Goal: Check status: Check status

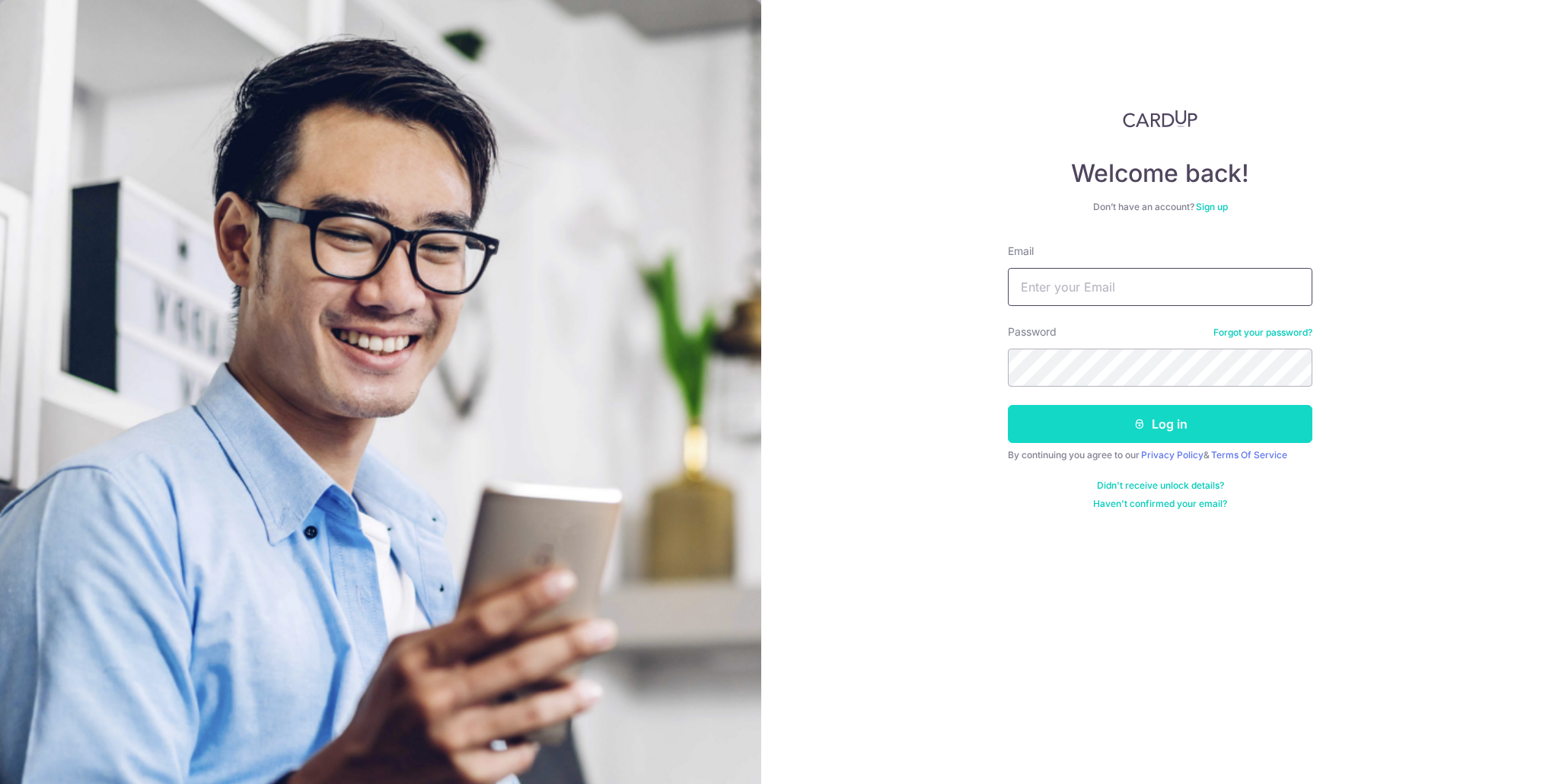
type input "[PERSON_NAME][EMAIL_ADDRESS][PERSON_NAME][DOMAIN_NAME]"
click at [1125, 429] on button "Log in" at bounding box center [1160, 423] width 305 height 38
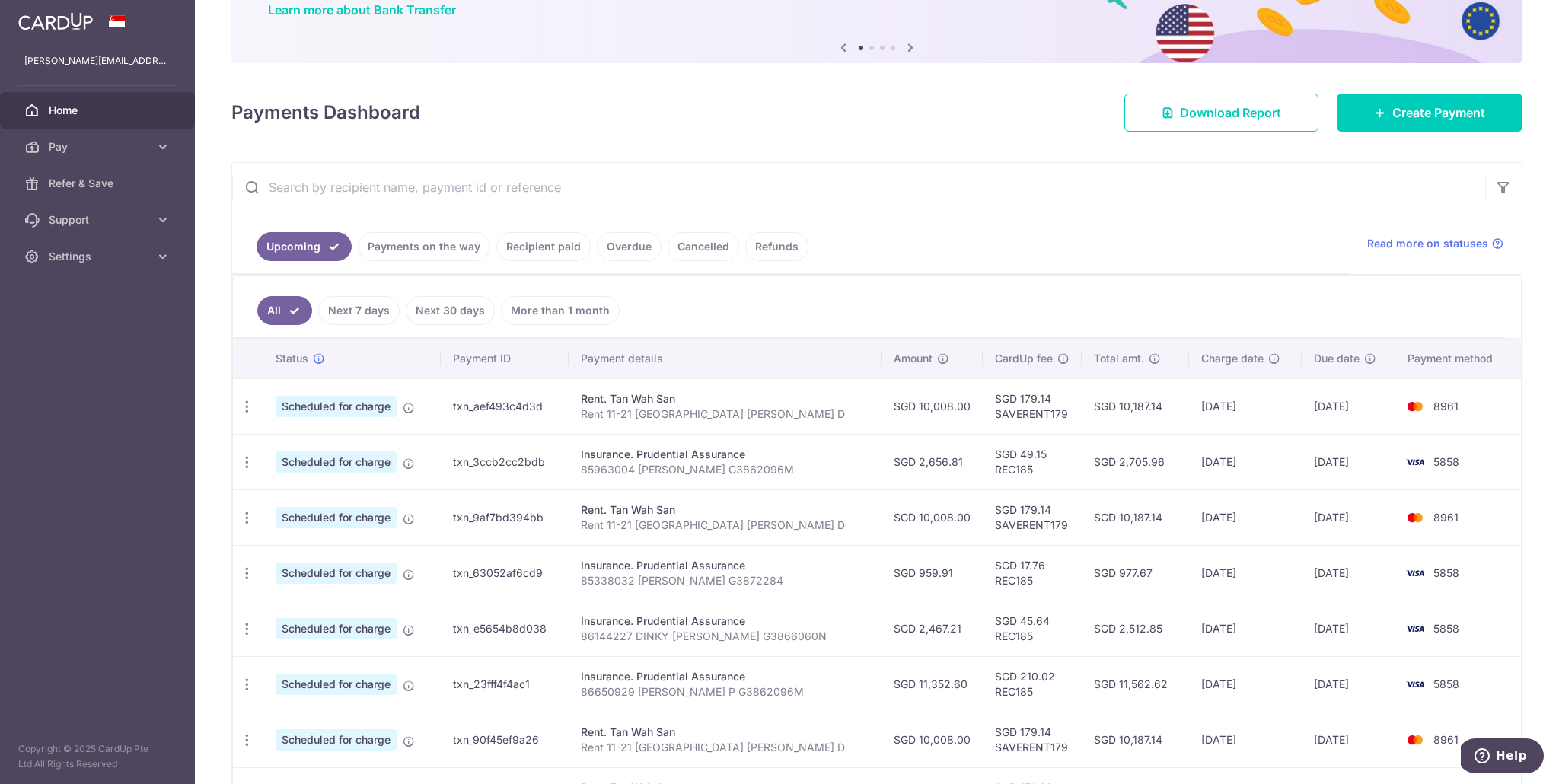
scroll to position [127, 0]
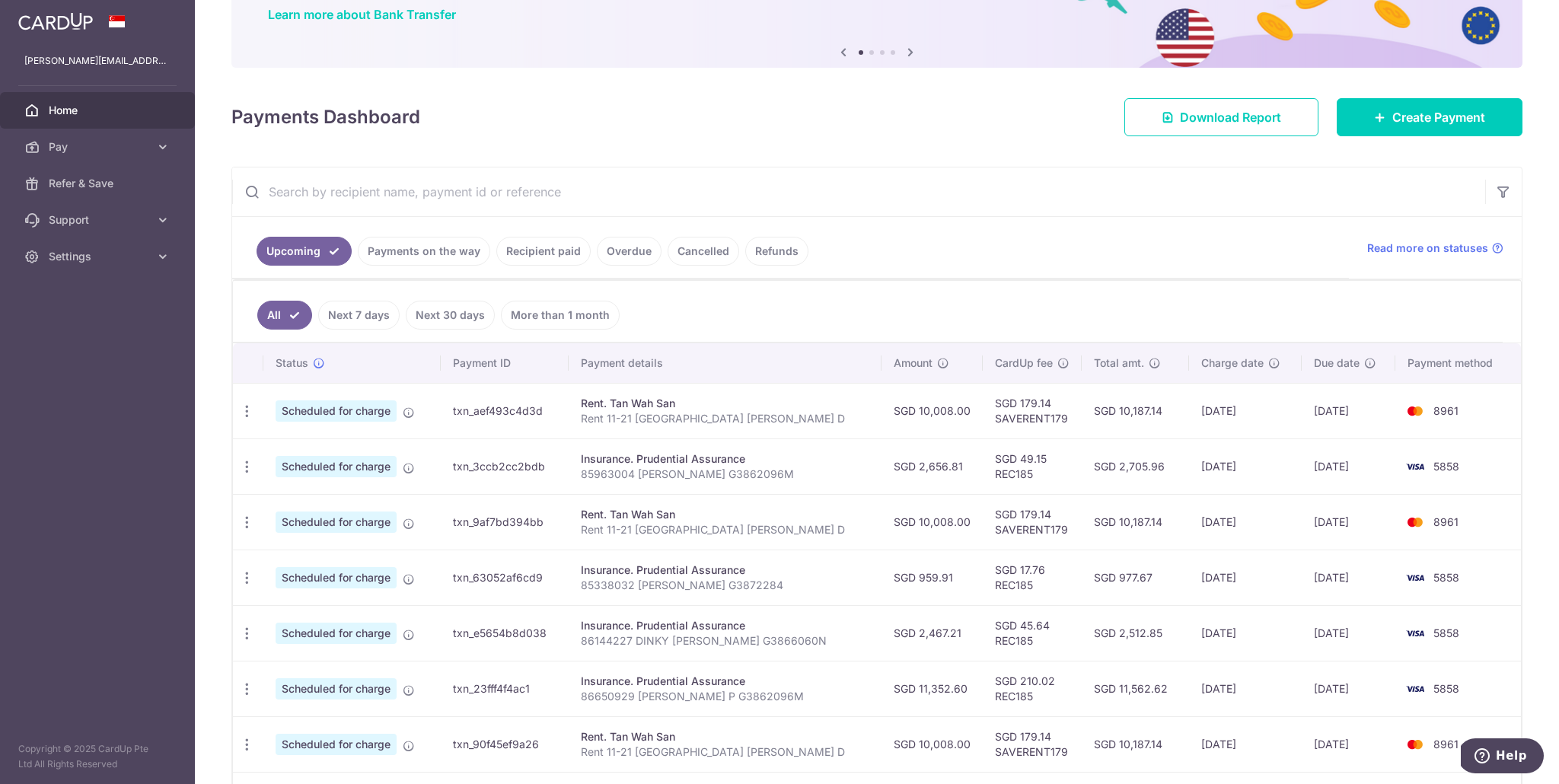
click at [533, 250] on link "Recipient paid" at bounding box center [544, 250] width 95 height 29
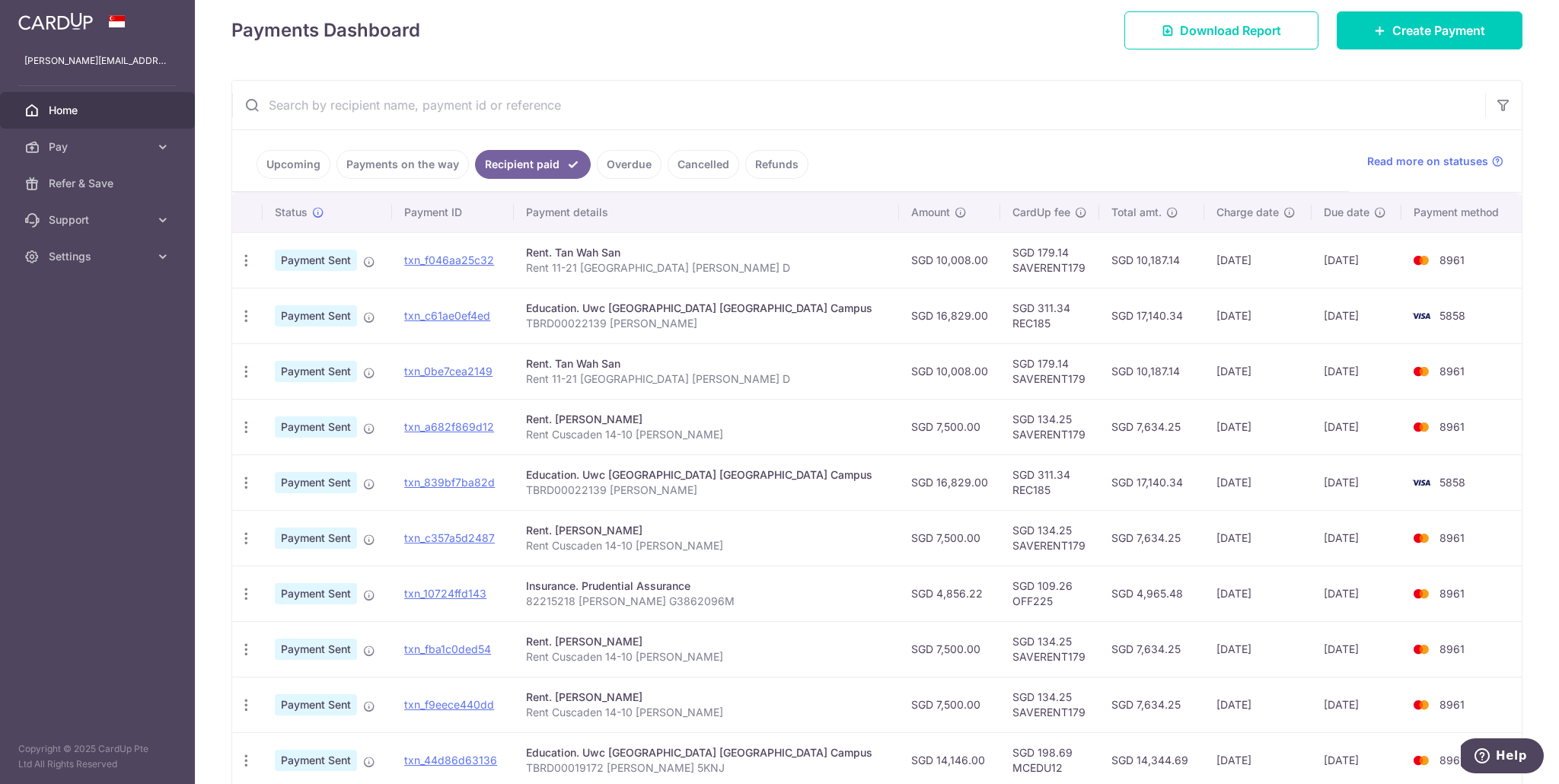
scroll to position [208, 0]
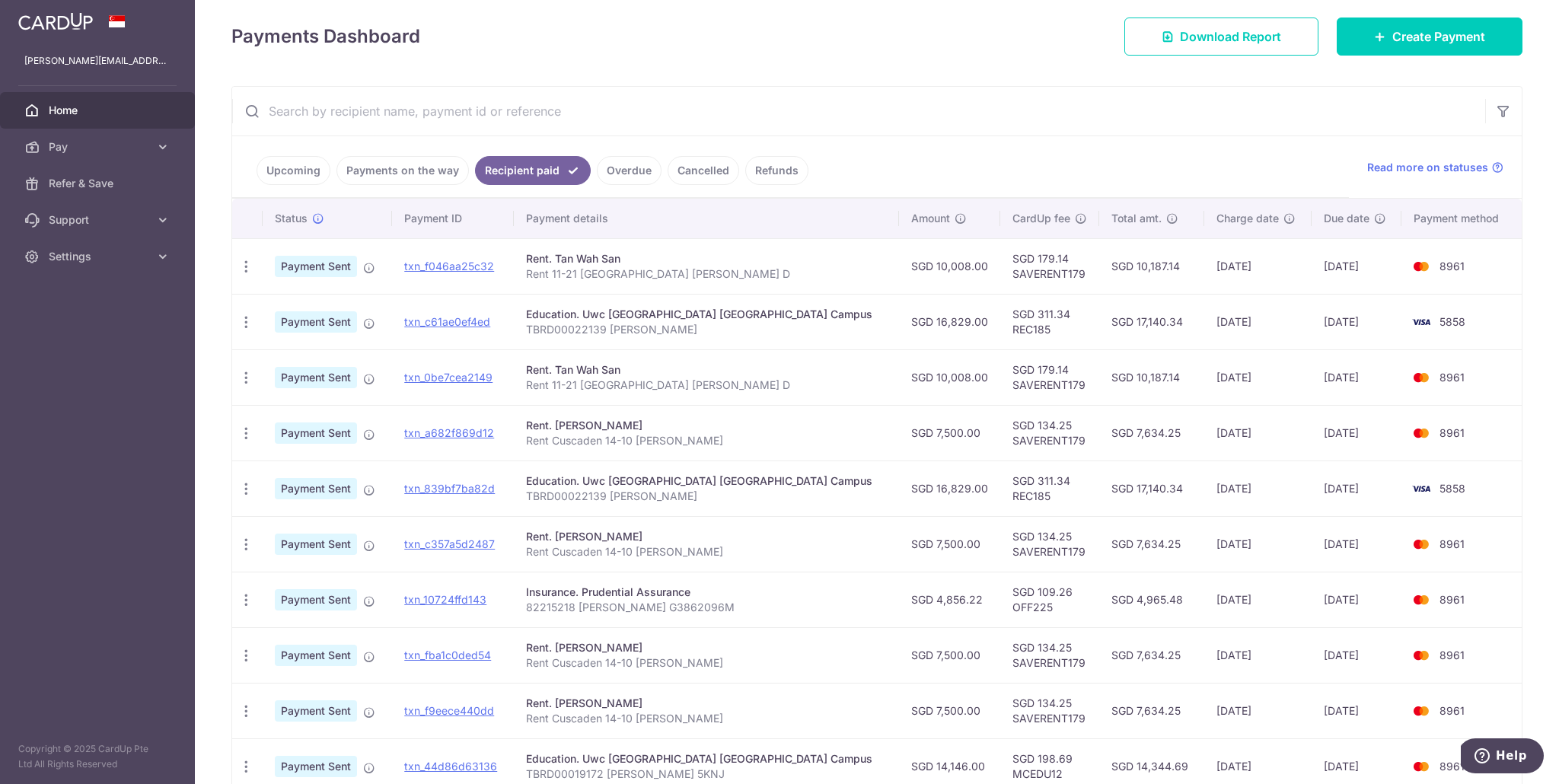
click at [620, 164] on link "Overdue" at bounding box center [628, 170] width 64 height 29
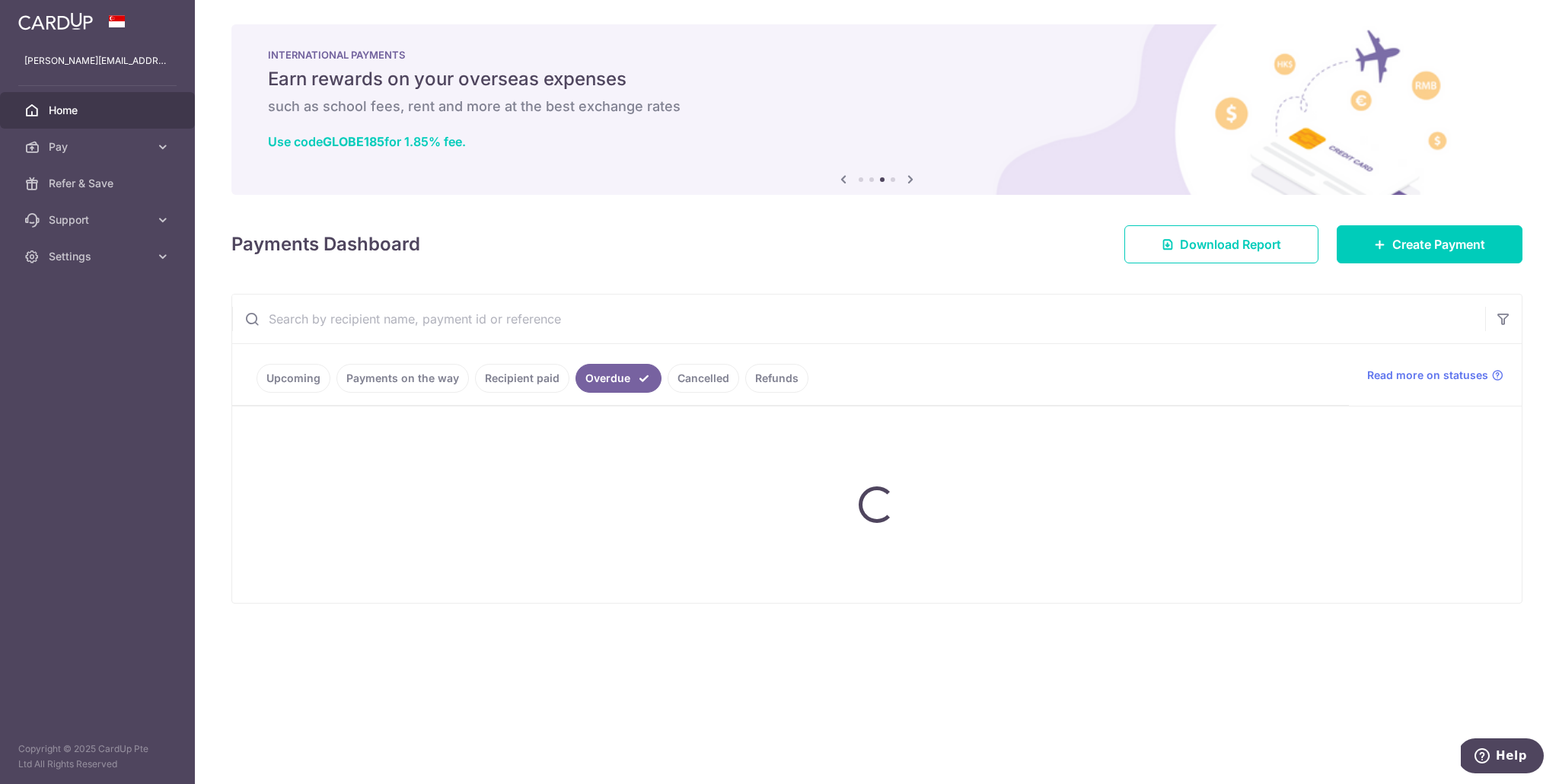
scroll to position [0, 0]
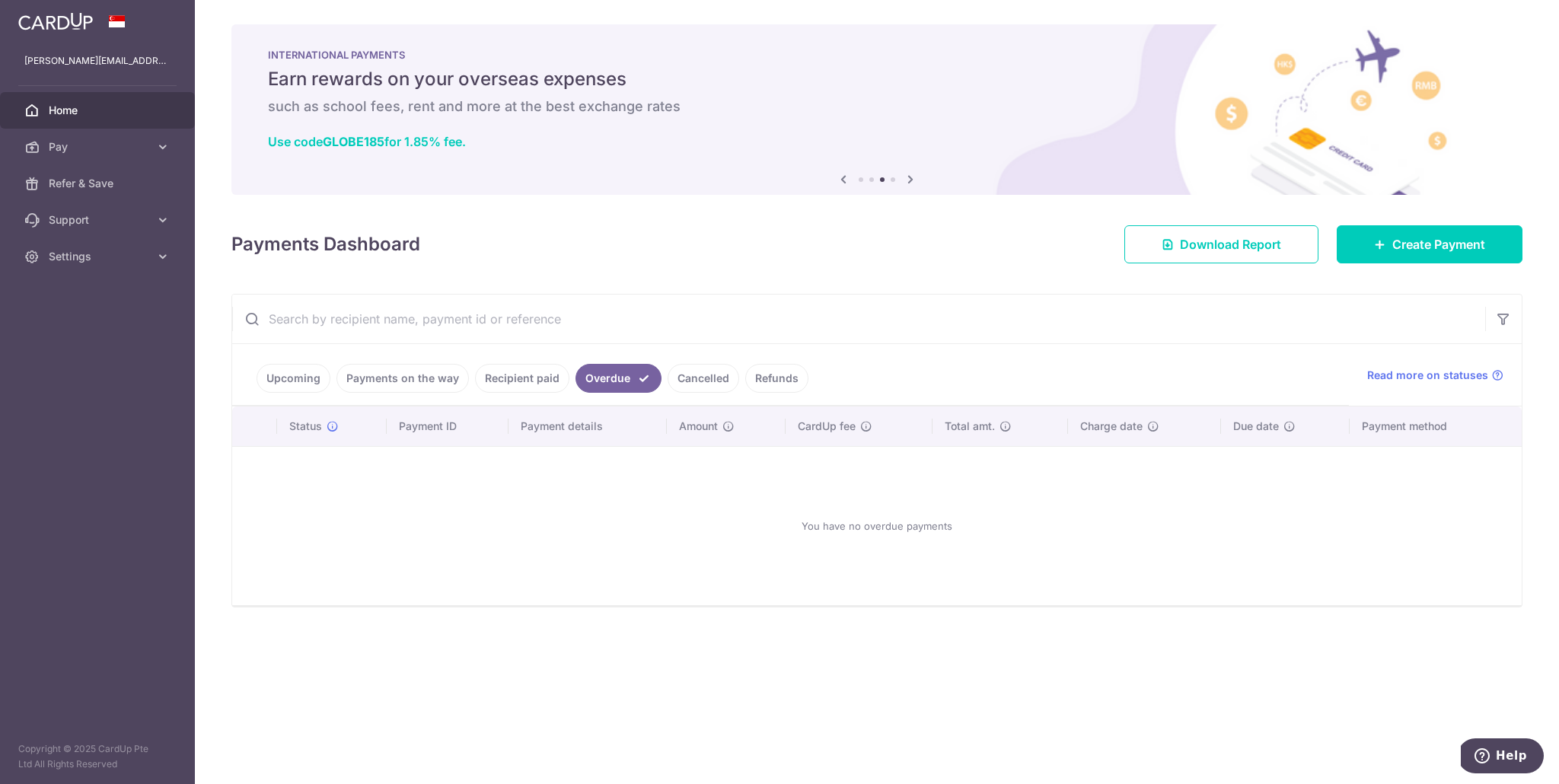
click at [700, 377] on link "Cancelled" at bounding box center [703, 378] width 71 height 29
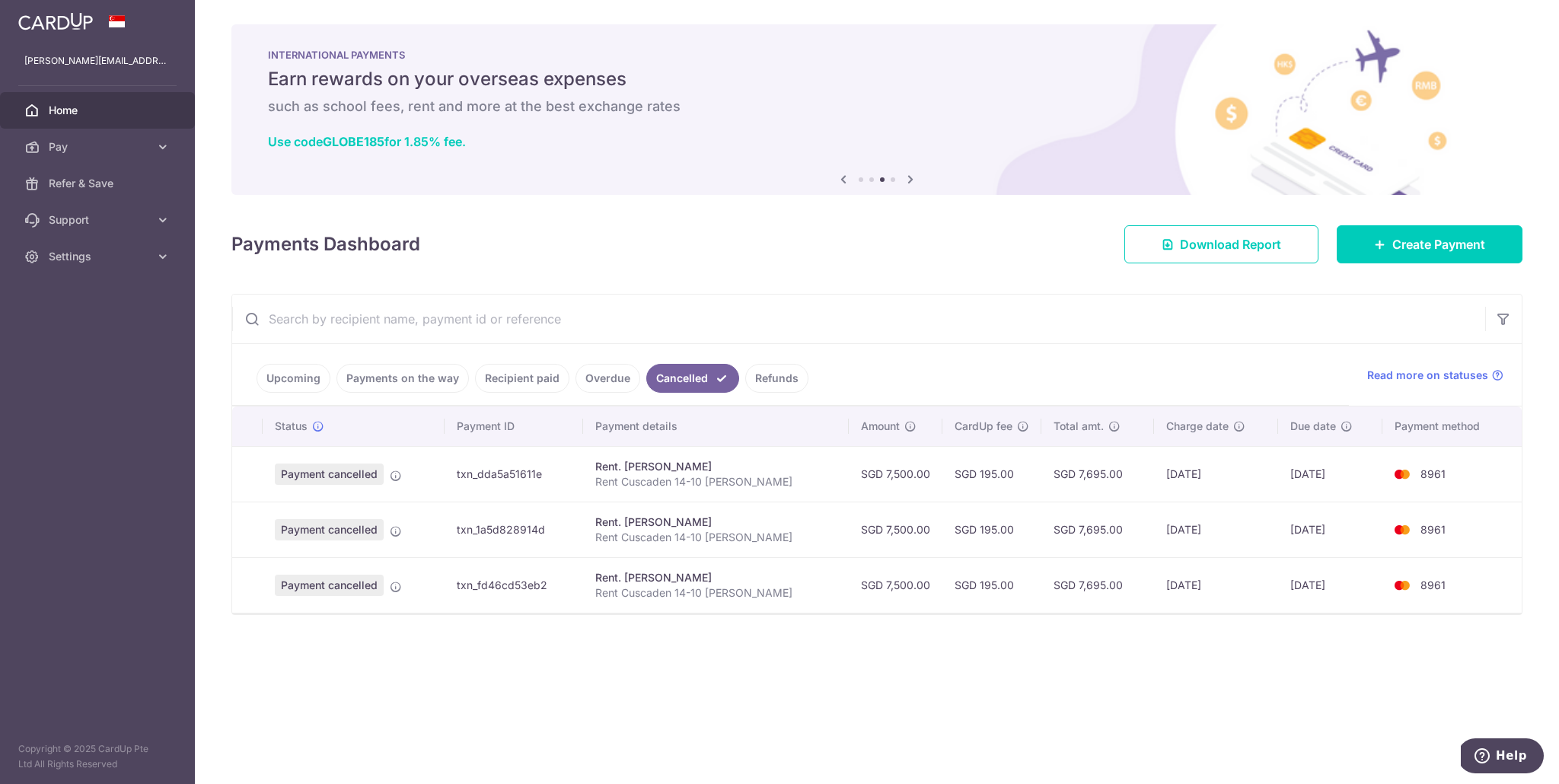
click at [768, 375] on link "Refunds" at bounding box center [776, 378] width 63 height 29
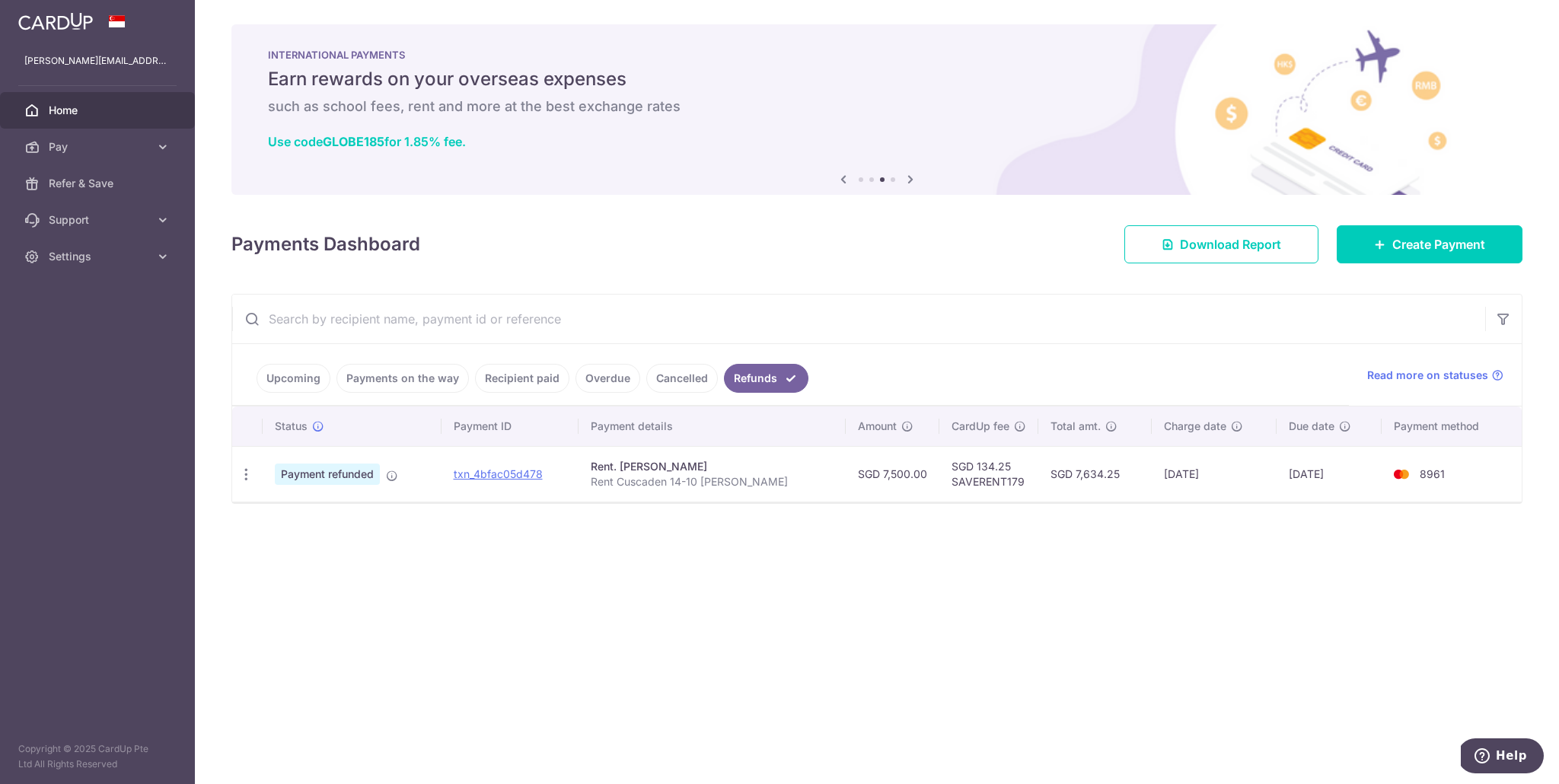
click at [679, 377] on link "Cancelled" at bounding box center [682, 378] width 71 height 29
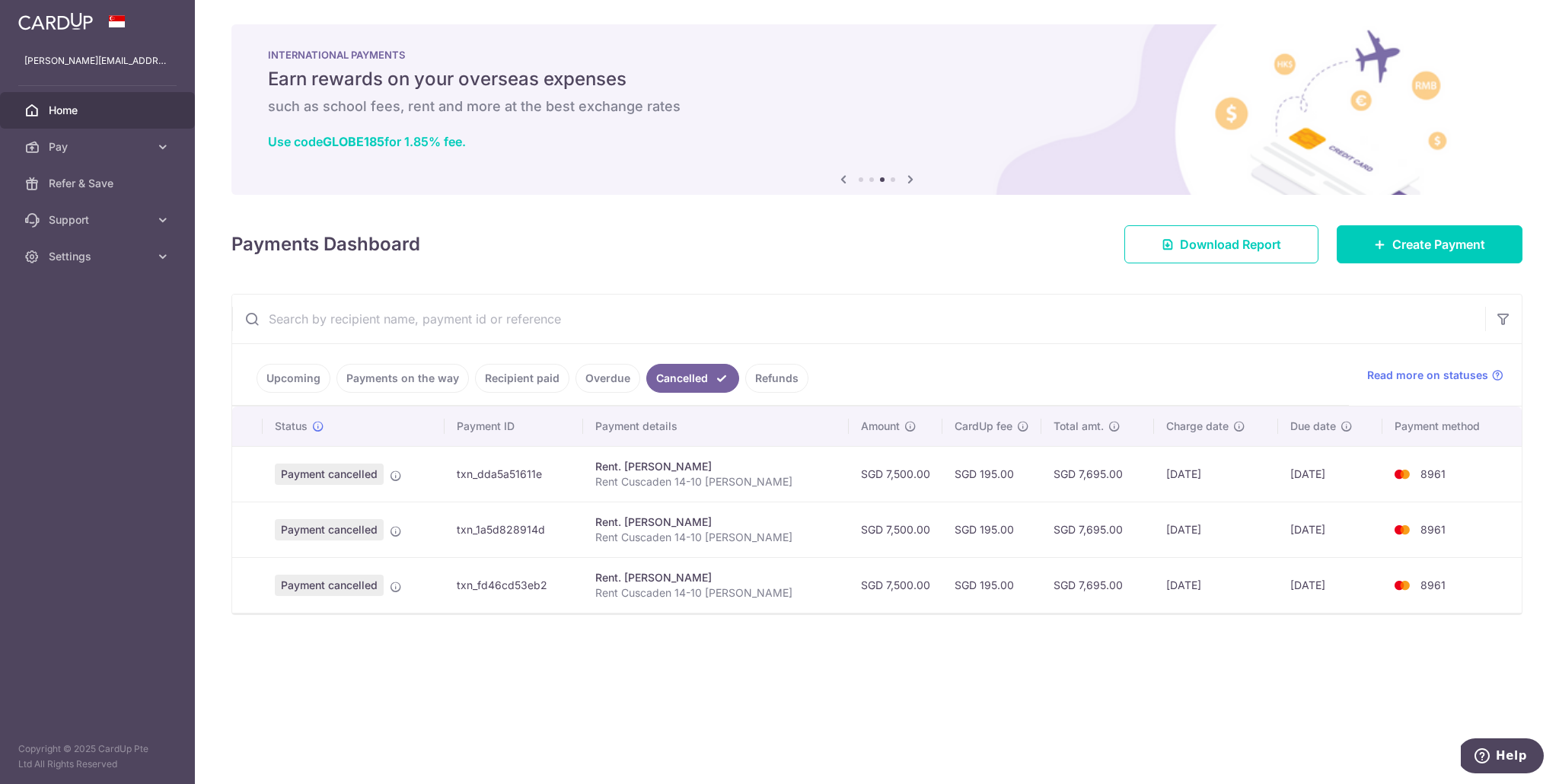
click at [610, 381] on link "Overdue" at bounding box center [607, 378] width 64 height 29
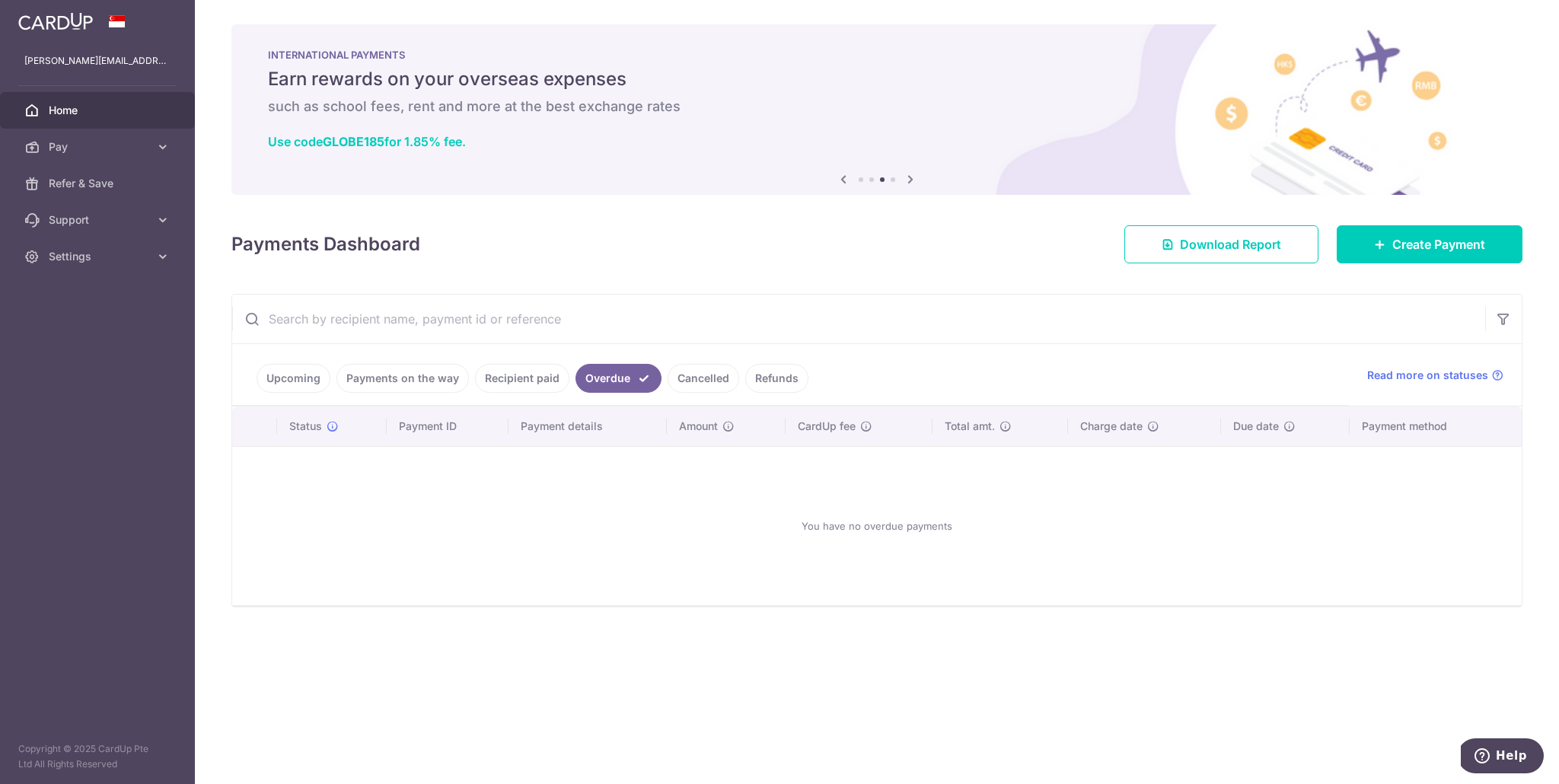
click at [510, 377] on link "Recipient paid" at bounding box center [522, 378] width 95 height 29
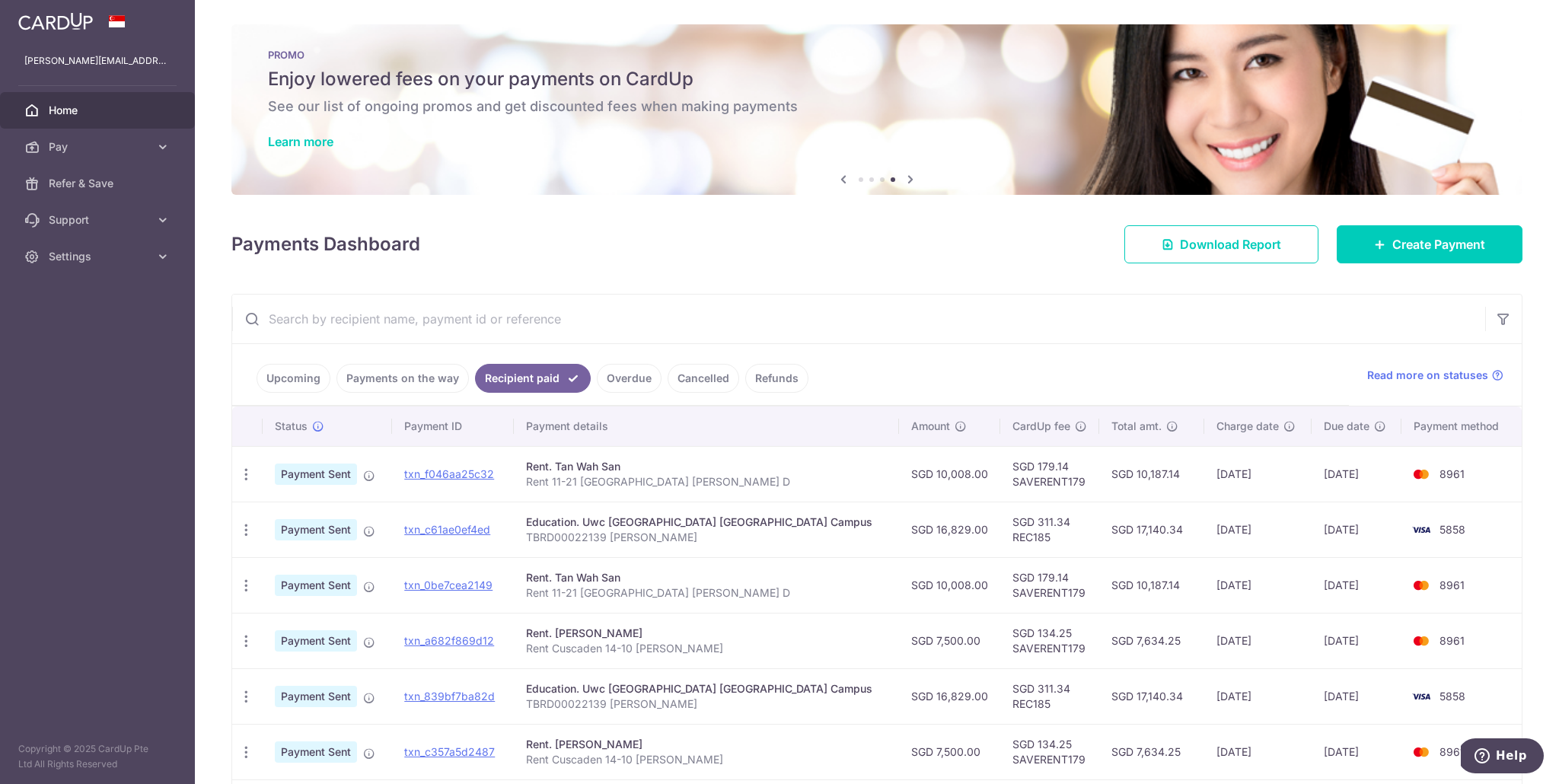
drag, startPoint x: 403, startPoint y: 378, endPoint x: 339, endPoint y: 378, distance: 64.0
click at [403, 378] on link "Payments on the way" at bounding box center [403, 378] width 133 height 29
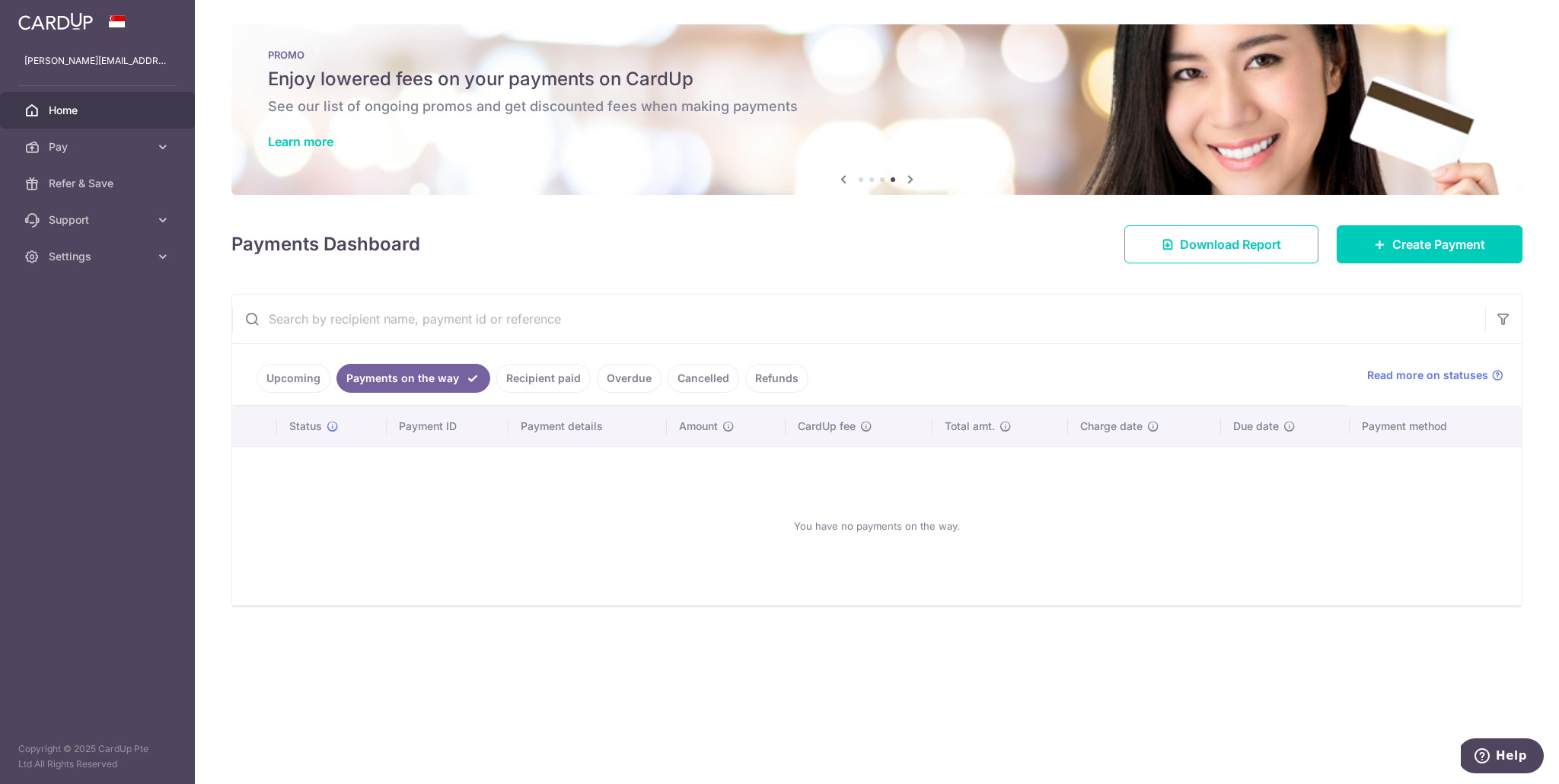
click at [294, 378] on link "Upcoming" at bounding box center [293, 378] width 74 height 29
